Goal: Task Accomplishment & Management: Manage account settings

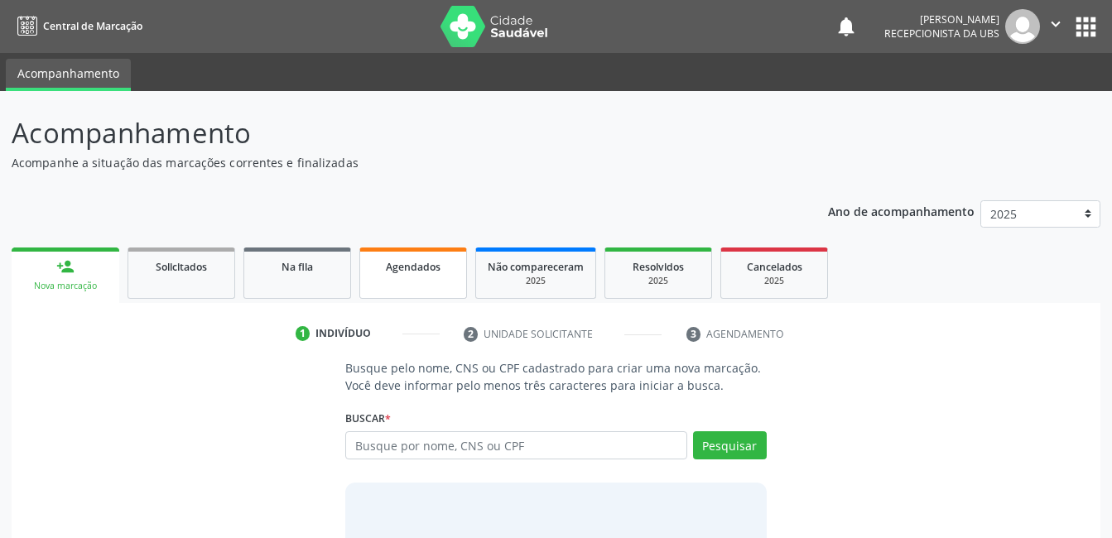
click at [405, 274] on div "Agendados" at bounding box center [413, 266] width 83 height 17
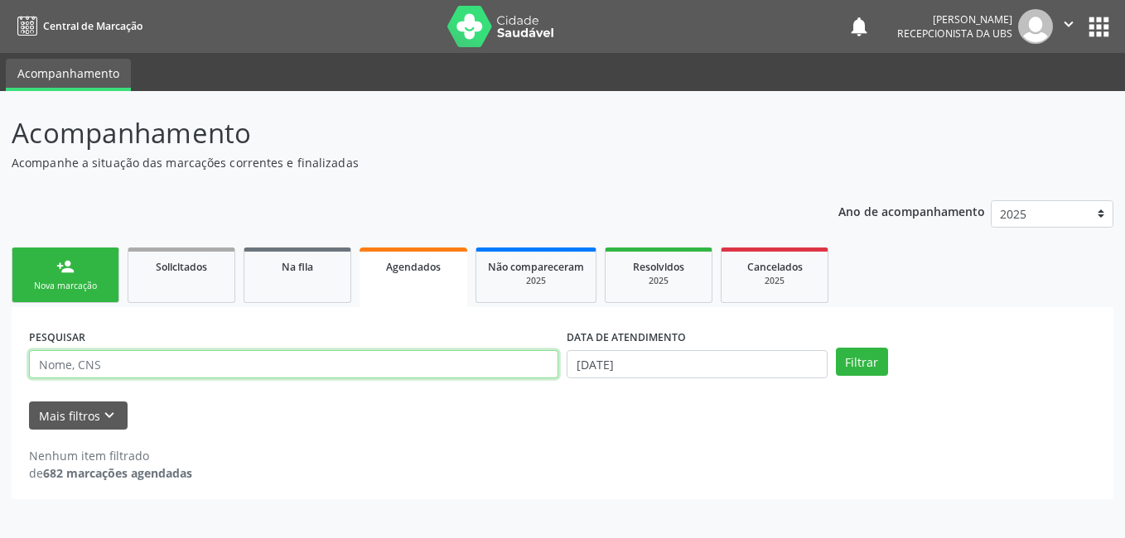
click at [422, 362] on input "text" at bounding box center [293, 364] width 529 height 28
type input "702501270393940"
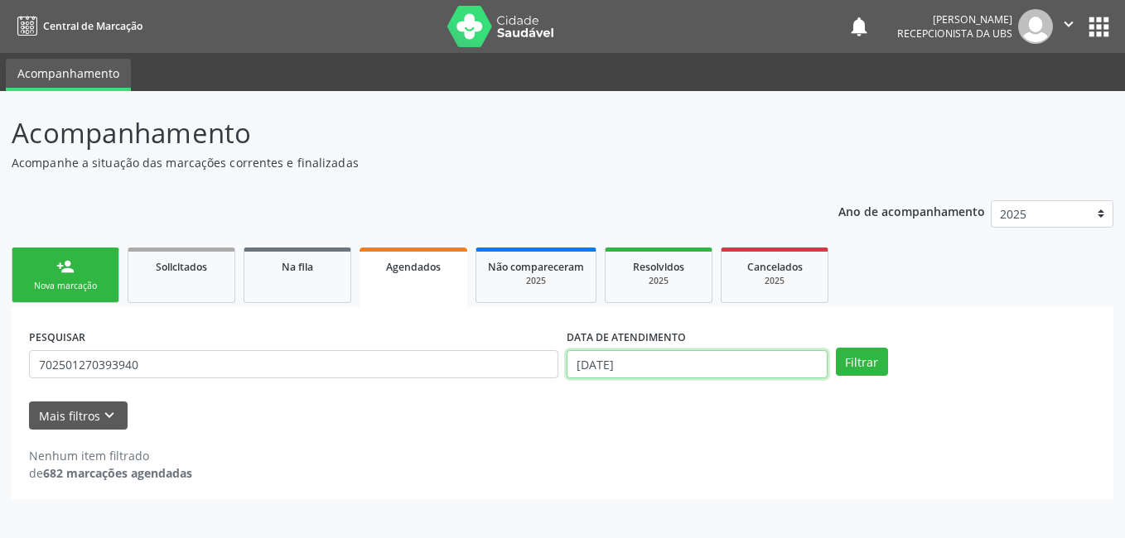
click at [683, 360] on input "[DATE]" at bounding box center [697, 364] width 261 height 28
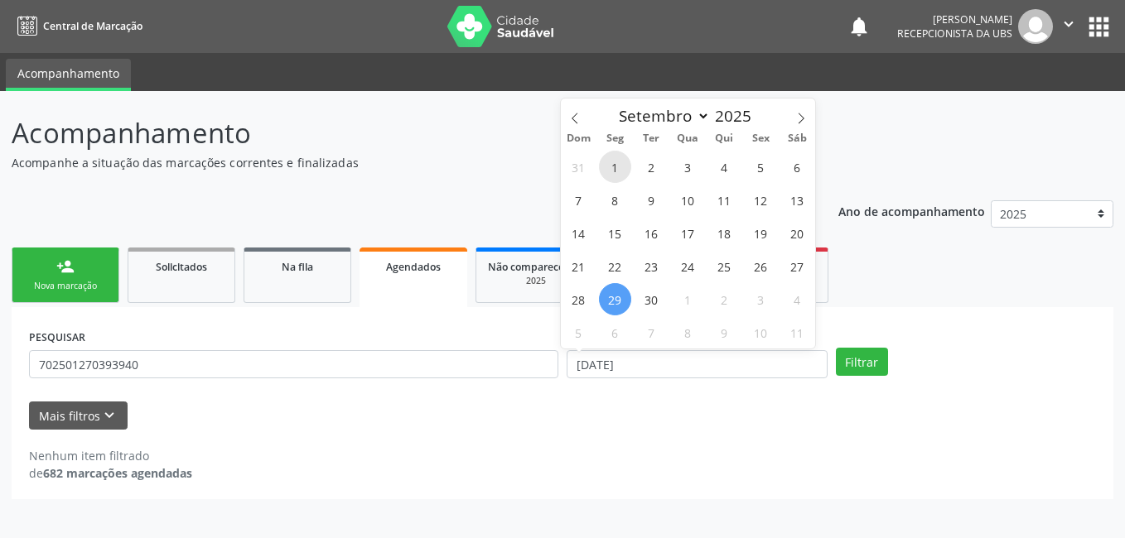
click at [616, 168] on span "1" at bounding box center [615, 167] width 32 height 32
type input "[DATE]"
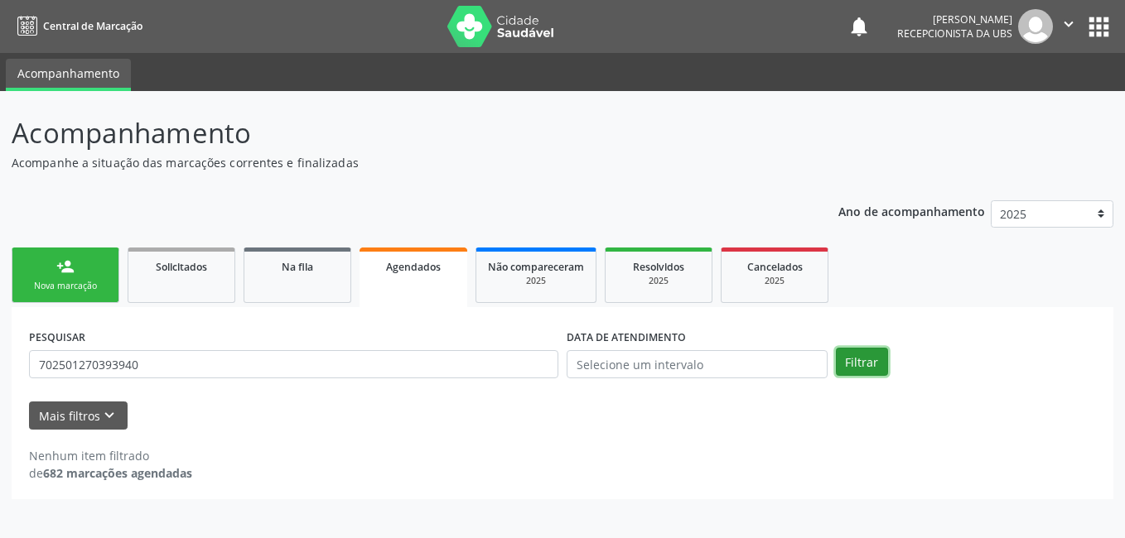
click at [859, 360] on button "Filtrar" at bounding box center [862, 362] width 52 height 28
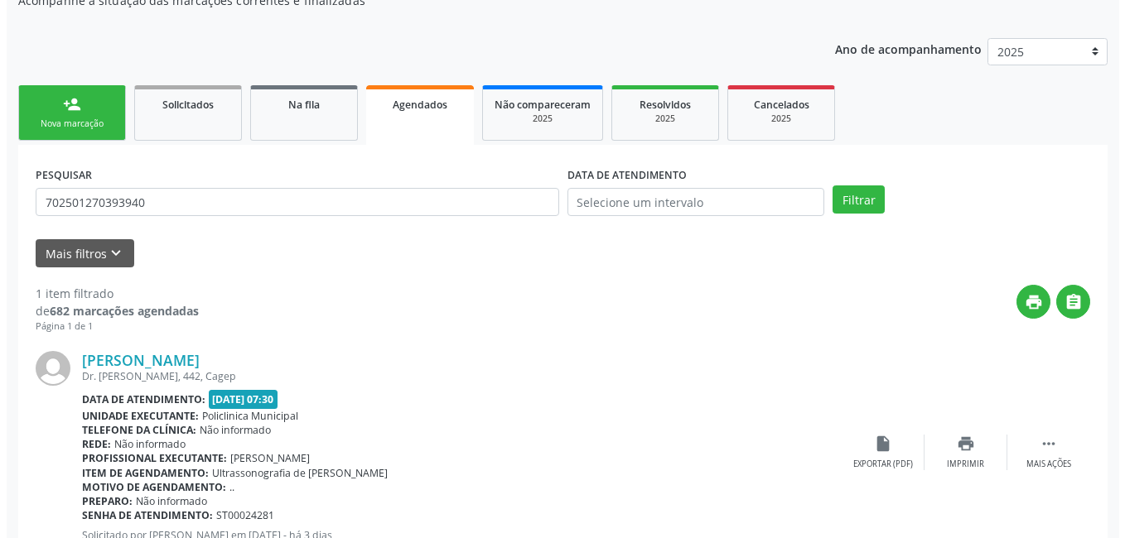
scroll to position [224, 0]
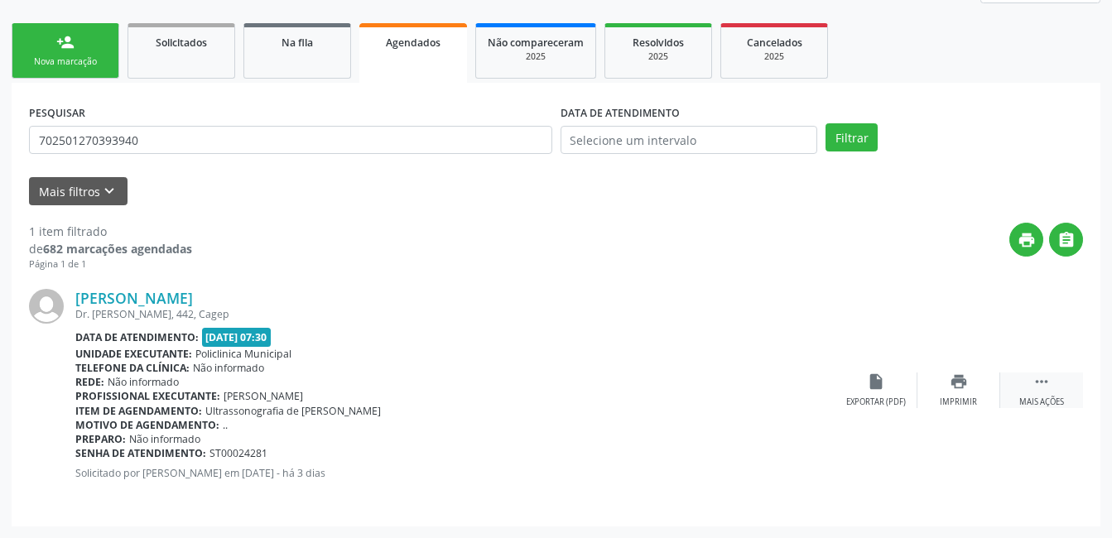
click at [1060, 397] on div "Mais ações" at bounding box center [1042, 403] width 45 height 12
click at [871, 397] on div "Cancelar" at bounding box center [875, 403] width 39 height 12
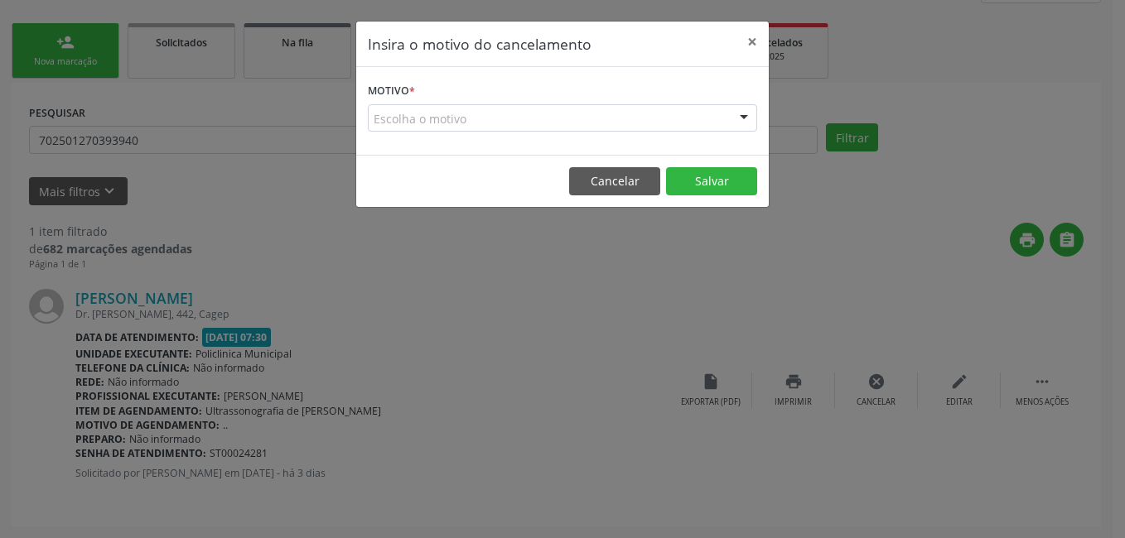
click at [580, 123] on div "Escolha o motivo" at bounding box center [562, 118] width 389 height 28
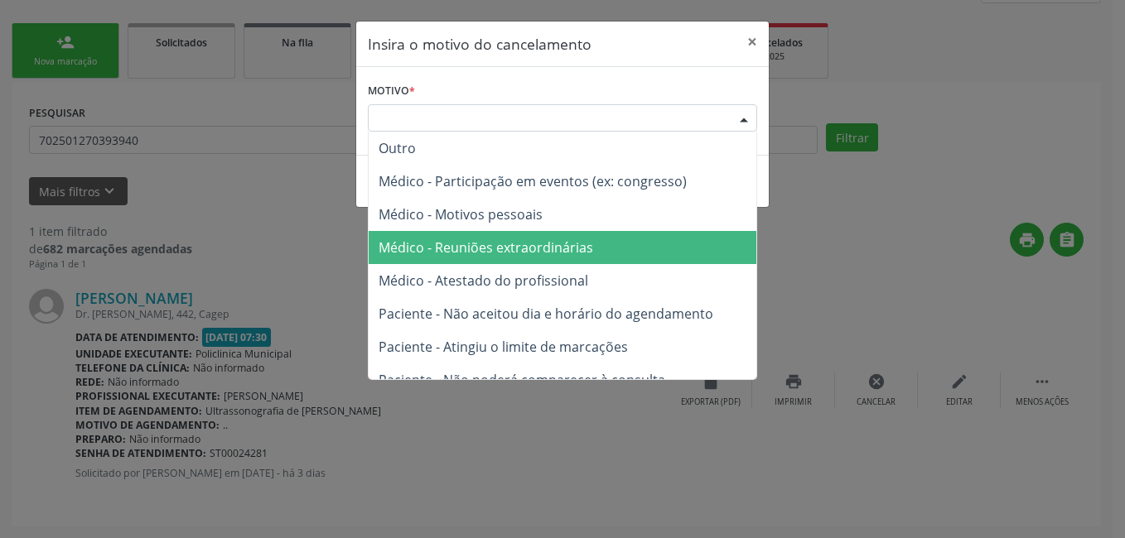
scroll to position [84, 0]
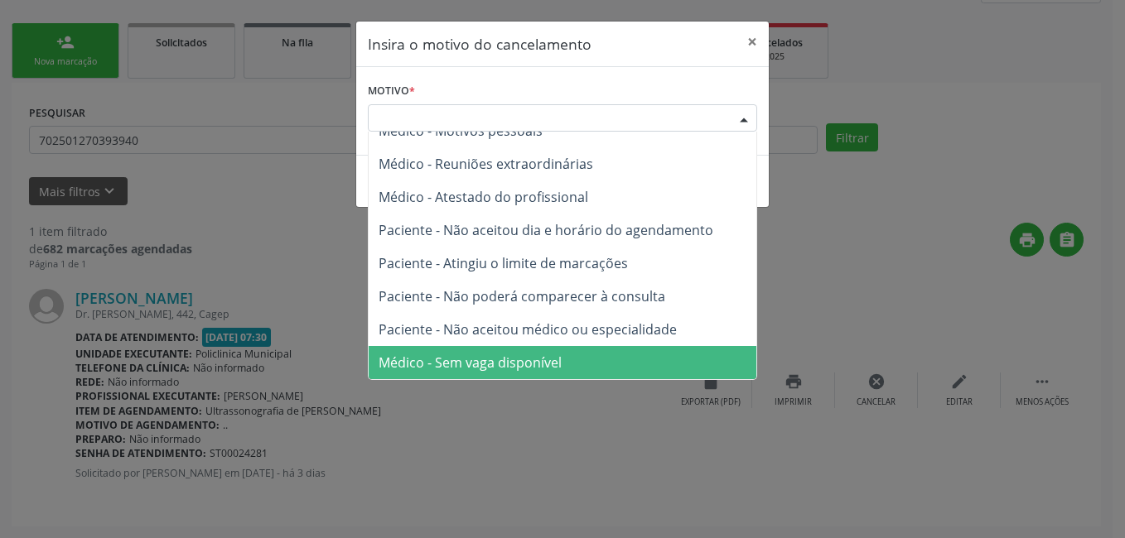
click at [545, 349] on span "Médico - Sem vaga disponível" at bounding box center [563, 362] width 388 height 33
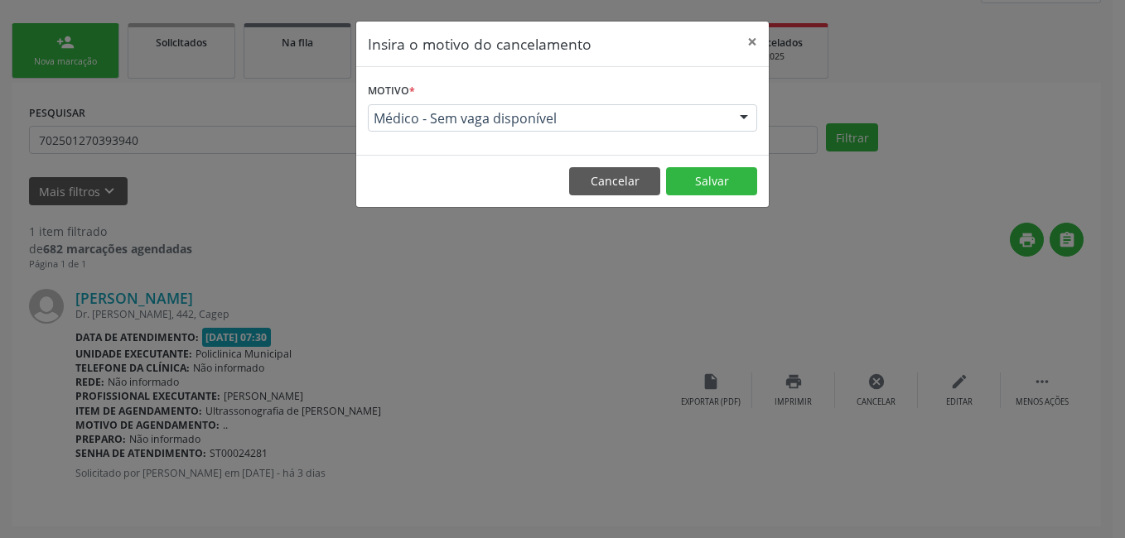
click at [659, 145] on div "Motivo * Médico - Sem vaga disponível Outro Médico - Participação em eventos (e…" at bounding box center [562, 111] width 412 height 88
click at [706, 164] on footer "Cancelar Salvar" at bounding box center [562, 181] width 412 height 52
click at [707, 176] on button "Salvar" at bounding box center [711, 181] width 91 height 28
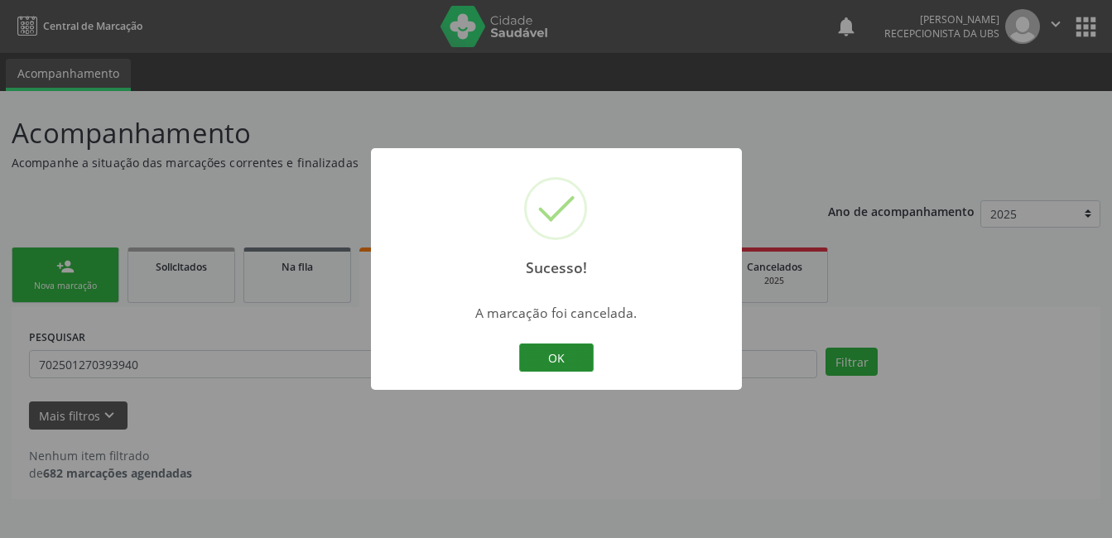
scroll to position [0, 0]
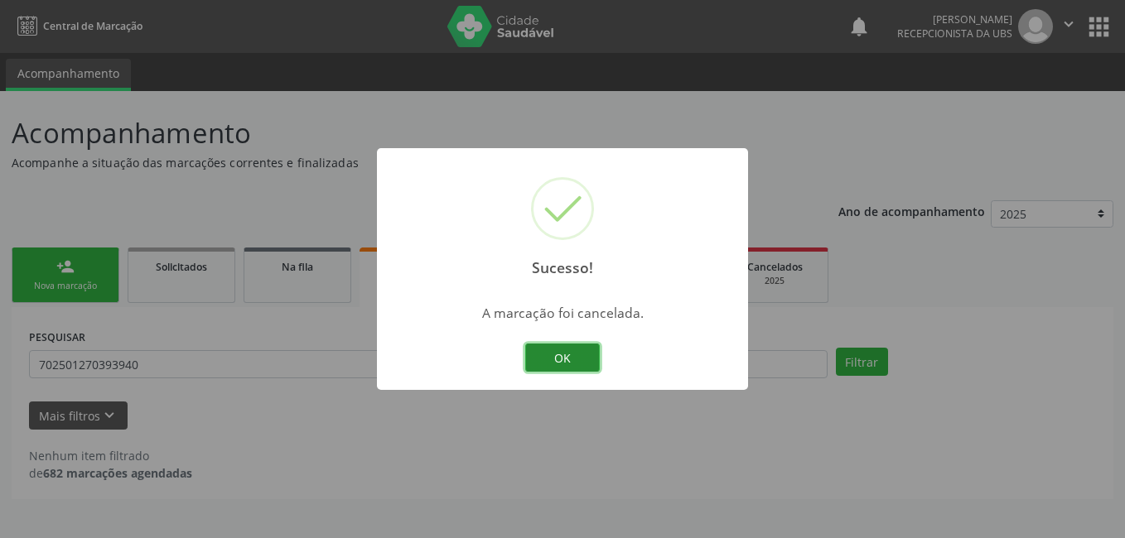
click at [571, 365] on button "OK" at bounding box center [562, 358] width 75 height 28
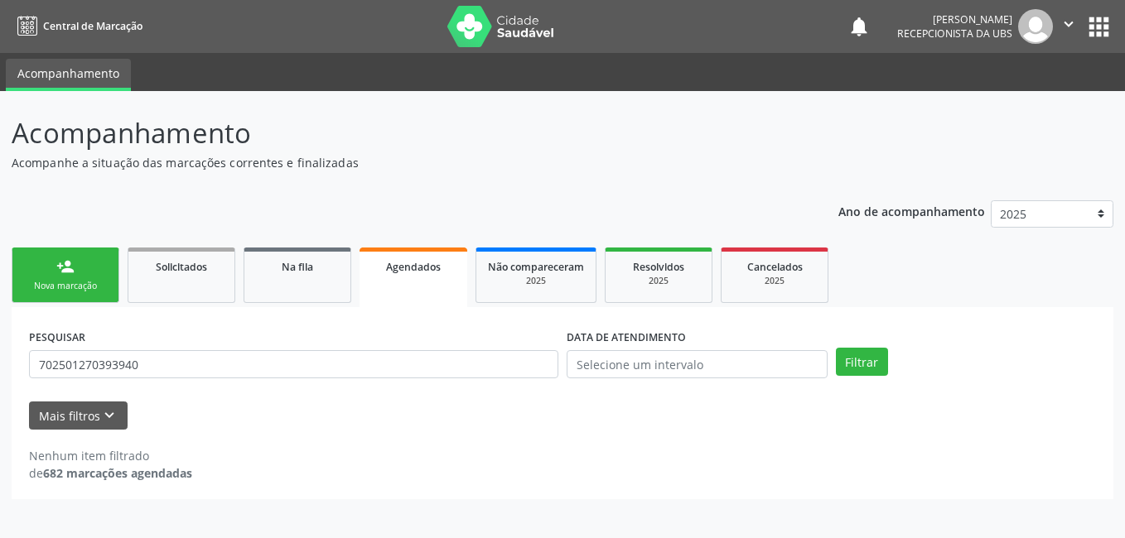
click at [77, 273] on link "person_add Nova marcação" at bounding box center [66, 275] width 108 height 55
